Goal: Task Accomplishment & Management: Complete application form

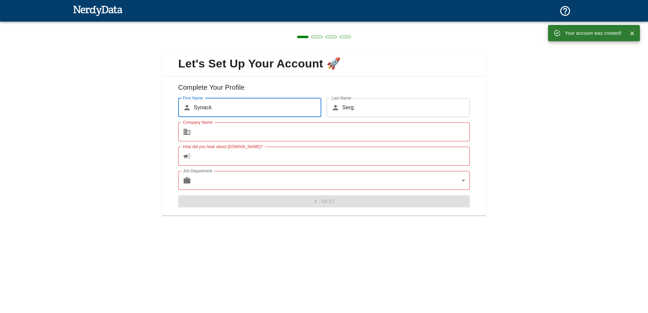
click at [278, 139] on input "Company Name" at bounding box center [332, 132] width 276 height 19
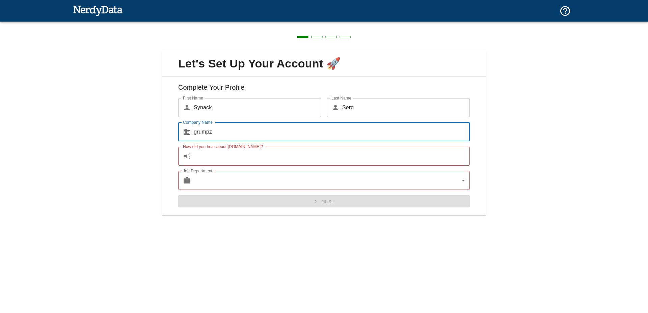
type input "grumpz"
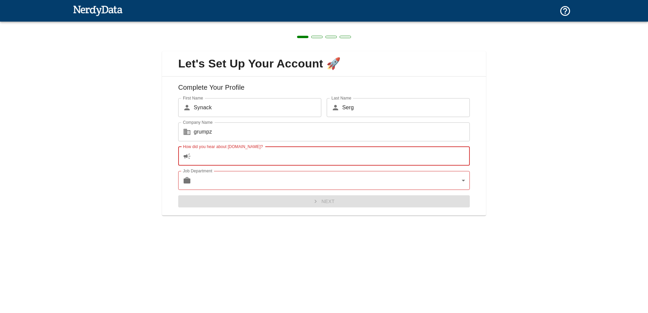
type input "g"
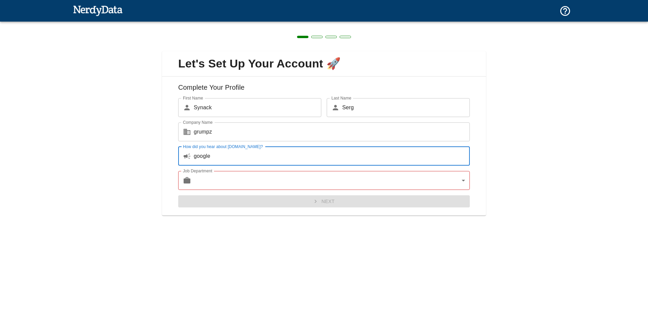
type input "google"
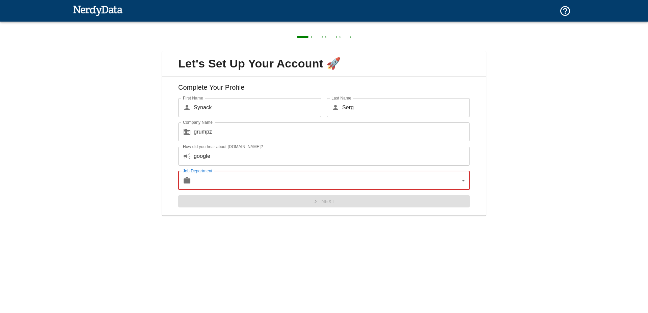
click at [269, 24] on body "Technologies Domains Pricing Products Create a Report Create a list of websites…" at bounding box center [324, 12] width 648 height 24
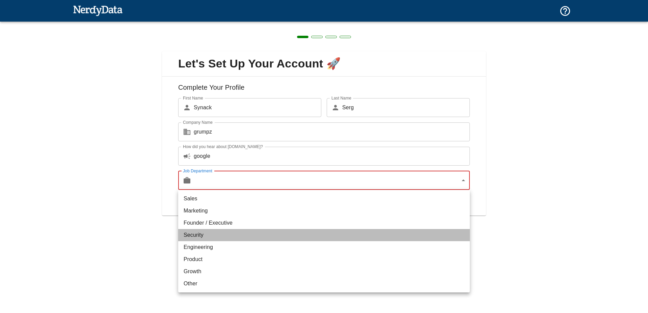
click at [215, 235] on li "Security" at bounding box center [324, 235] width 292 height 12
type input "security"
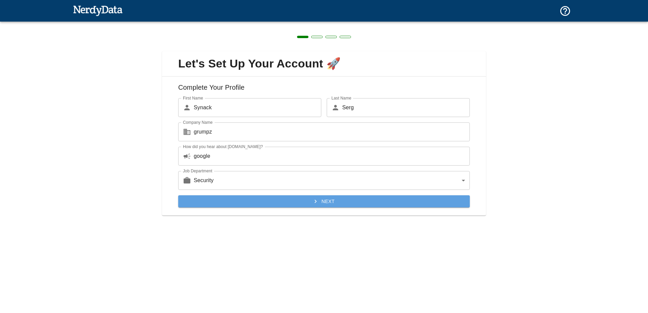
click at [260, 197] on button "Next" at bounding box center [324, 202] width 292 height 12
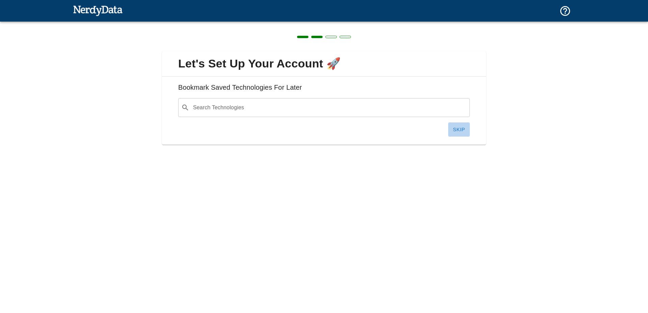
click at [452, 128] on button "Skip" at bounding box center [459, 130] width 22 height 14
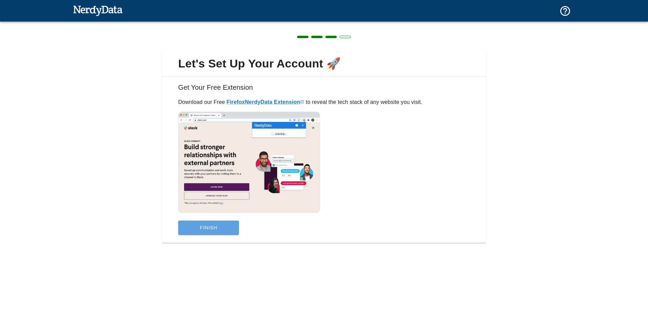
click at [219, 226] on button "Finish" at bounding box center [208, 228] width 61 height 14
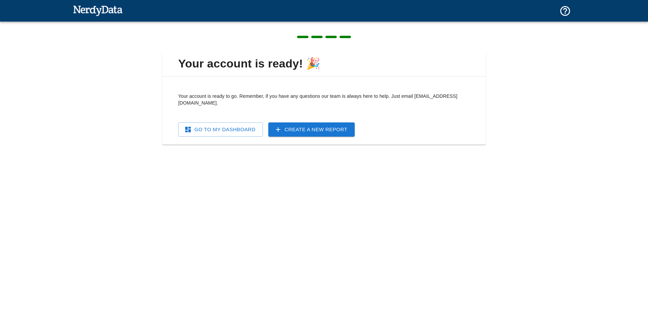
click at [353, 123] on link "Create a New Report" at bounding box center [311, 130] width 86 height 14
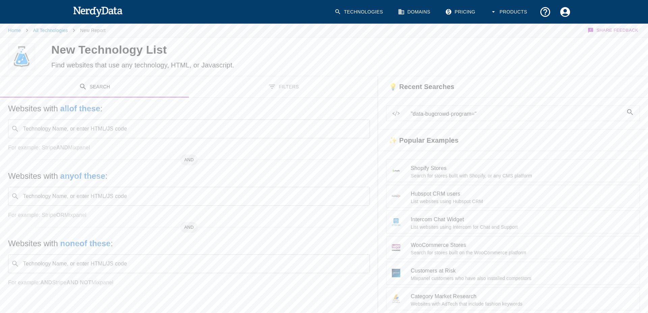
click at [189, 132] on input "Technology Name, or enter HTML/JS code" at bounding box center [194, 129] width 345 height 13
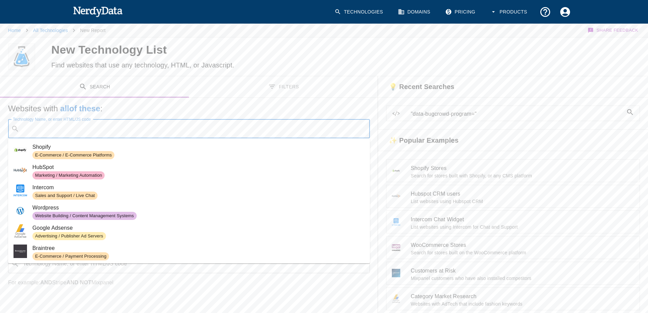
paste input "data-bugcrowd-program="
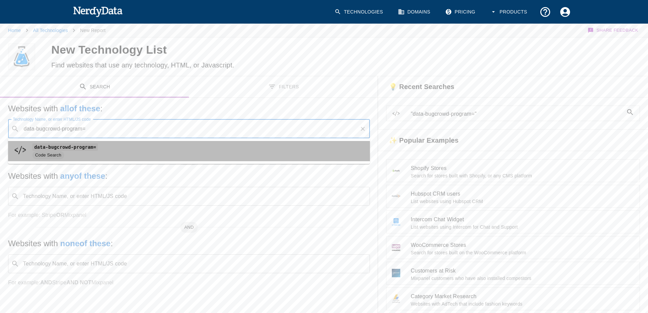
click at [145, 152] on span "Code Search" at bounding box center [198, 155] width 332 height 8
type input "data-bugcrowd-program="
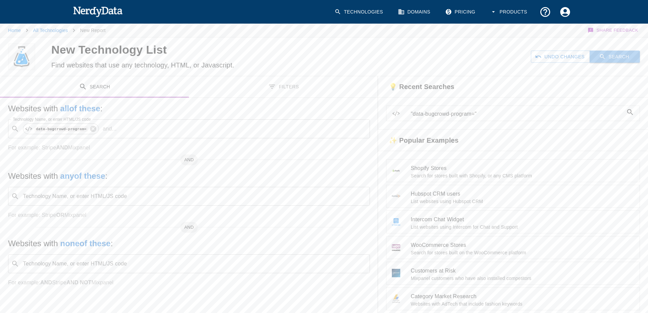
click at [618, 56] on button "Search" at bounding box center [615, 57] width 50 height 12
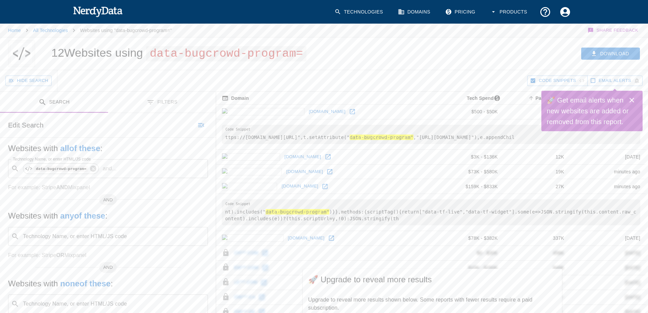
click at [632, 99] on icon "Close" at bounding box center [632, 100] width 8 height 8
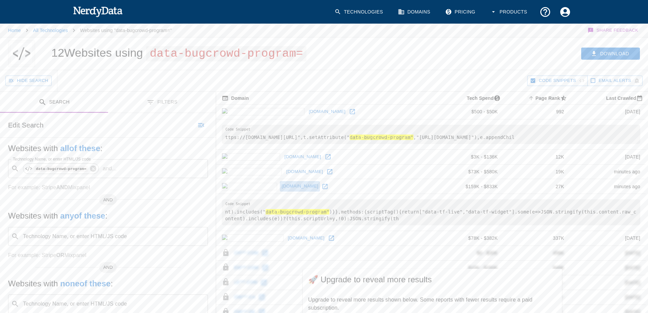
click at [280, 192] on link "[DOMAIN_NAME]" at bounding box center [300, 186] width 40 height 10
click at [349, 110] on icon at bounding box center [352, 111] width 7 height 7
click at [110, 166] on p "and ..." at bounding box center [109, 169] width 19 height 8
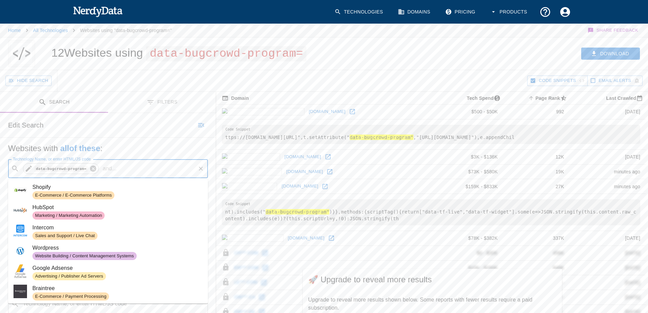
click at [94, 168] on icon at bounding box center [92, 168] width 7 height 7
click at [91, 171] on input "Technology Name, or enter HTML/JS code" at bounding box center [113, 168] width 183 height 13
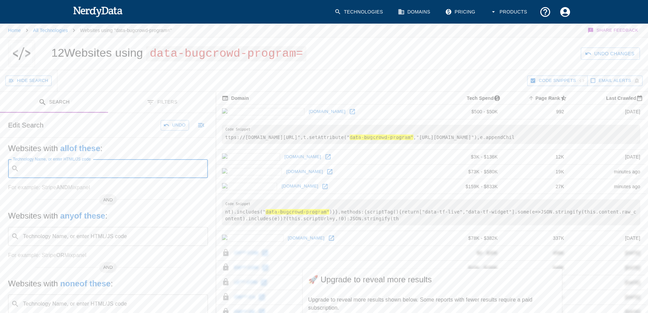
paste input "data-bugcrowd-program="
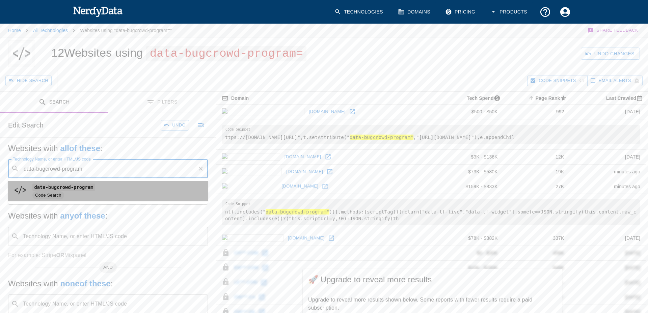
click at [108, 187] on span "data-bugcrowd-program" at bounding box center [117, 187] width 170 height 8
type input "data-bugcrowd-program"
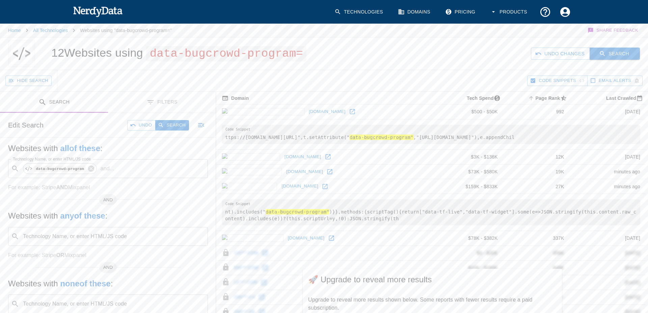
click at [608, 48] on button "Search" at bounding box center [615, 54] width 50 height 12
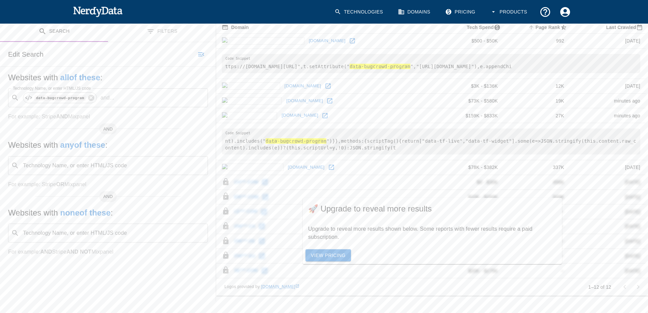
scroll to position [97, 0]
